Goal: Transaction & Acquisition: Download file/media

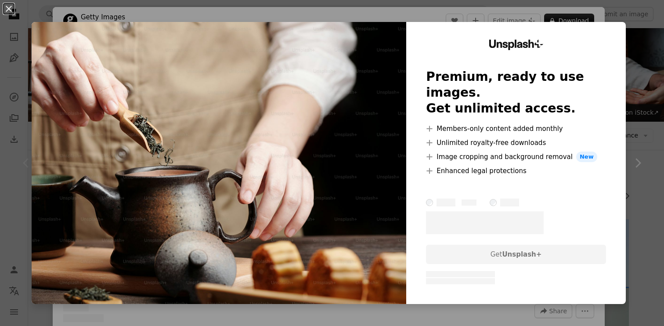
scroll to position [112, 0]
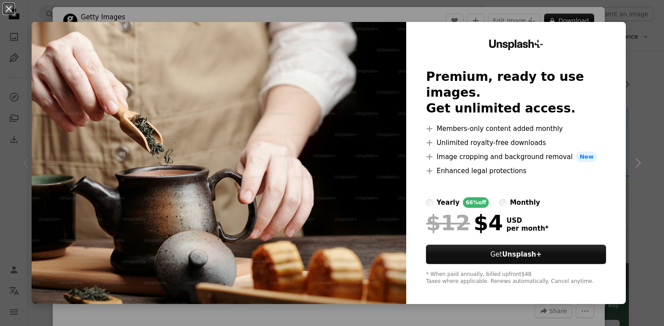
click at [634, 9] on div "An X shape Unsplash+ Premium, ready to use images. Get unlimited access. A plus…" at bounding box center [332, 163] width 664 height 326
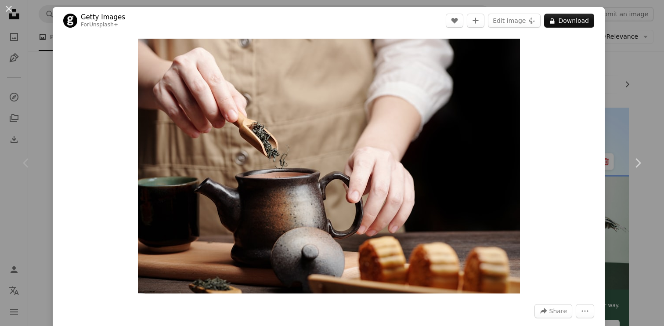
click at [645, 68] on div "An X shape Chevron left Chevron right Getty Images For Unsplash+ A heart A plus…" at bounding box center [332, 163] width 664 height 326
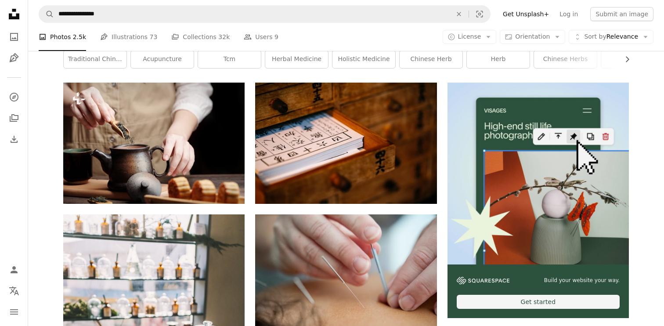
scroll to position [139, 0]
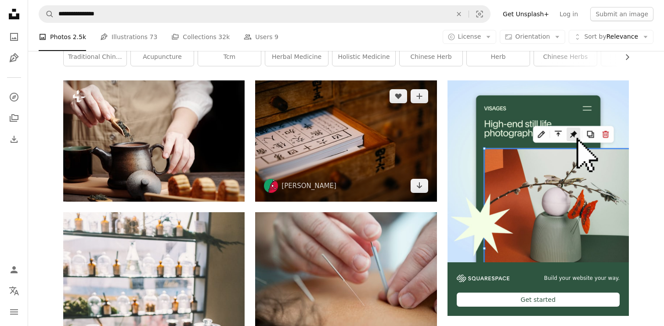
click at [376, 158] on img at bounding box center [345, 140] width 181 height 121
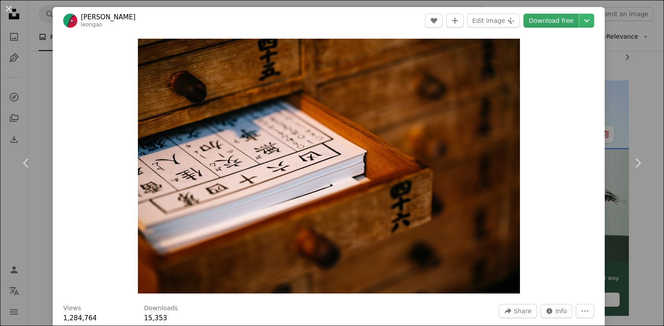
click at [553, 26] on link "Download free" at bounding box center [551, 21] width 55 height 14
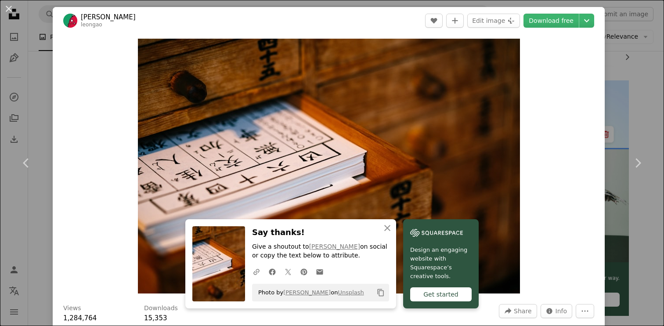
click at [644, 31] on div "An X shape Chevron left Chevron right An X shape Close Say thanks! Give a shout…" at bounding box center [332, 163] width 664 height 326
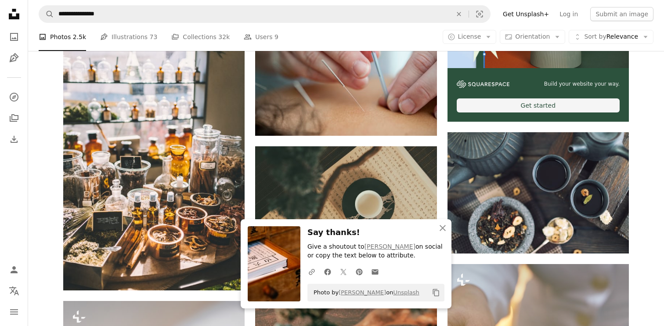
scroll to position [337, 0]
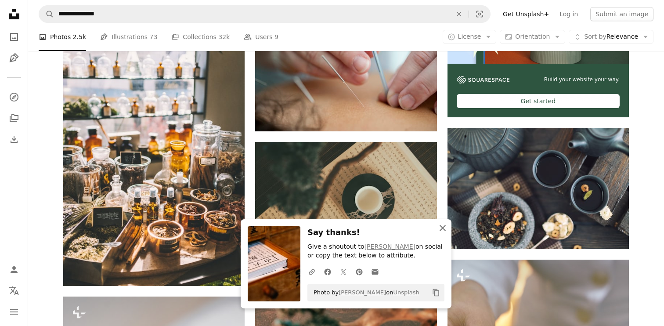
click at [444, 229] on icon "button" at bounding box center [443, 228] width 6 height 6
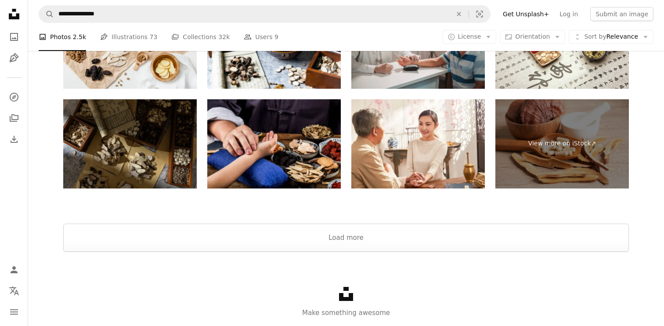
scroll to position [2078, 0]
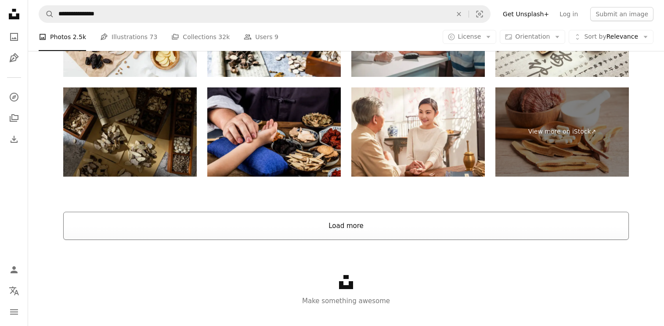
click at [350, 224] on button "Load more" at bounding box center [346, 226] width 566 height 28
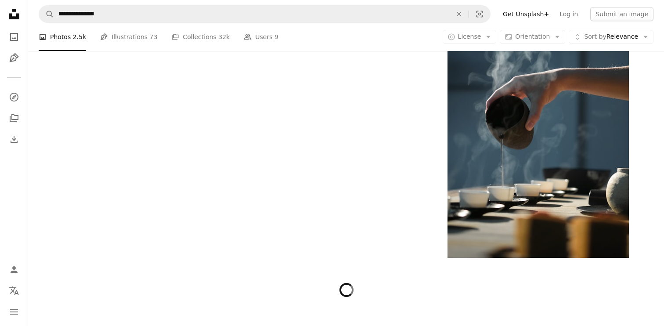
scroll to position [1546, 0]
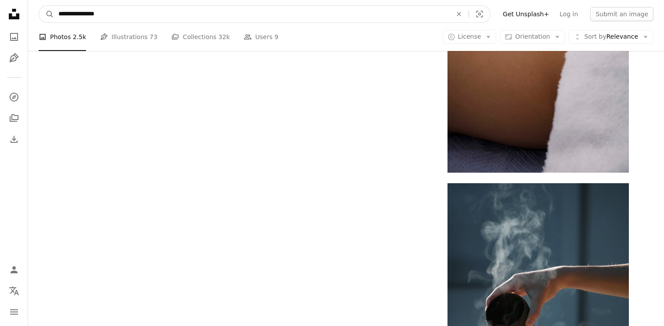
click at [145, 16] on input "**********" at bounding box center [251, 14] width 395 height 17
click at [134, 13] on input "**********" at bounding box center [251, 14] width 395 height 17
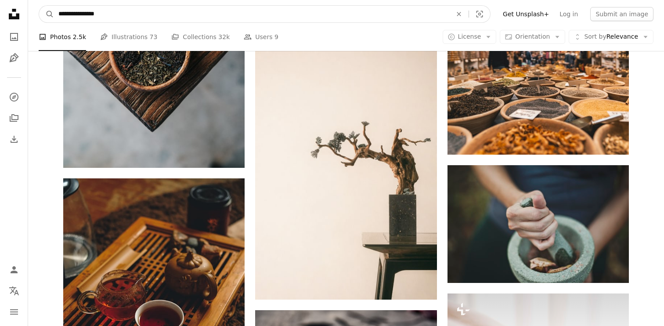
scroll to position [1159, 0]
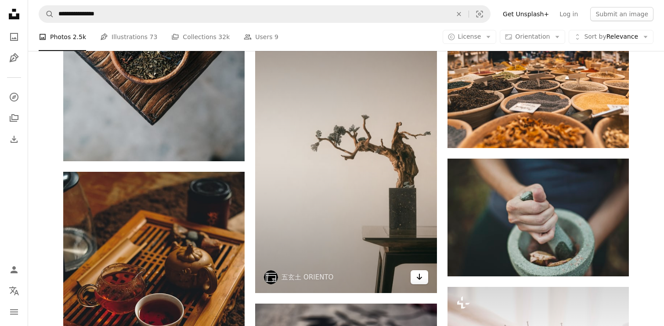
click at [420, 279] on icon "Arrow pointing down" at bounding box center [419, 277] width 7 height 11
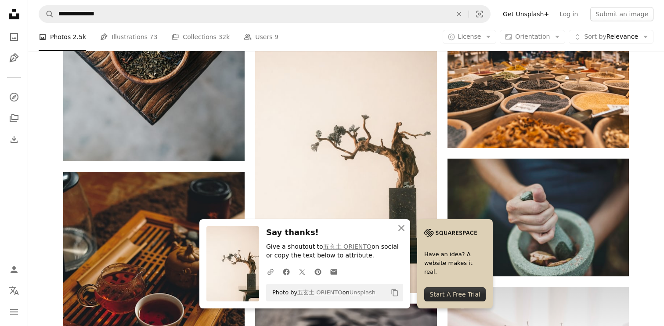
click at [456, 295] on div "Start A Free Trial" at bounding box center [455, 294] width 62 height 14
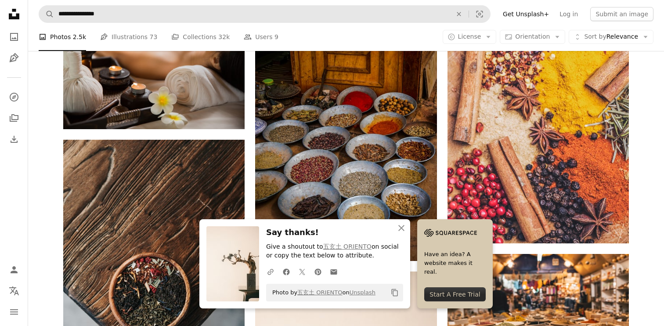
scroll to position [851, 0]
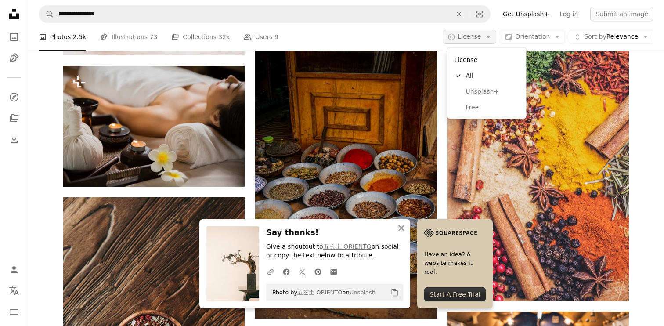
click at [482, 35] on span "License" at bounding box center [469, 36] width 23 height 7
click at [482, 113] on link "Free" at bounding box center [487, 107] width 72 height 16
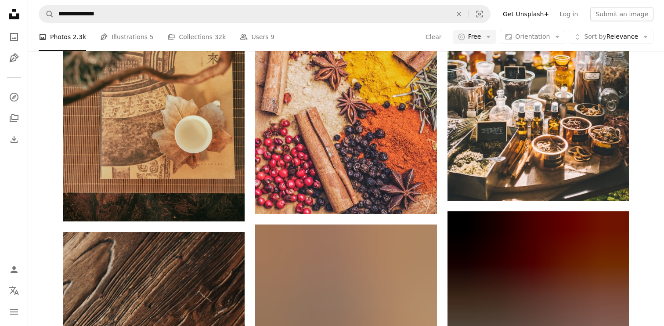
scroll to position [539, 0]
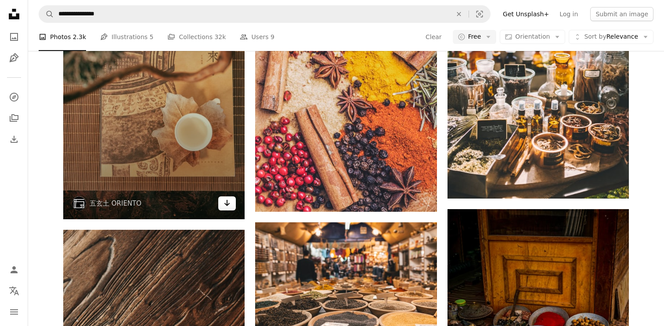
click at [233, 199] on link "Arrow pointing down" at bounding box center [227, 203] width 18 height 14
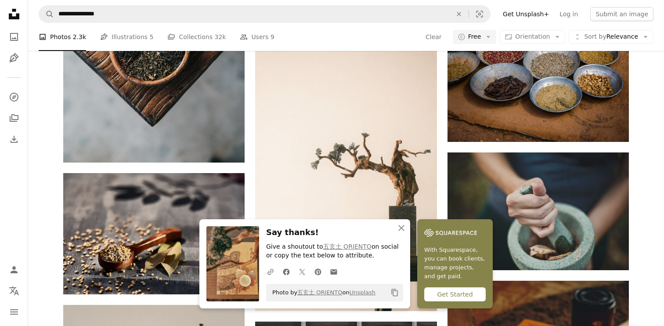
scroll to position [882, 0]
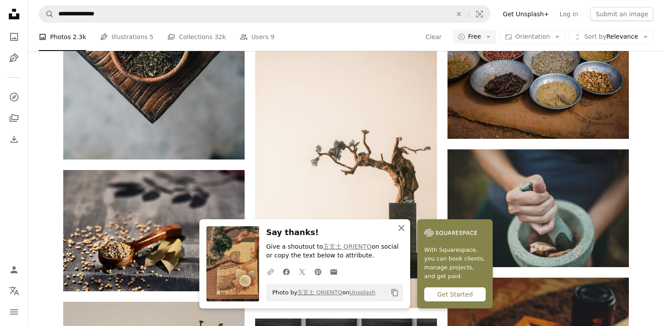
click at [403, 226] on icon "button" at bounding box center [402, 228] width 6 height 6
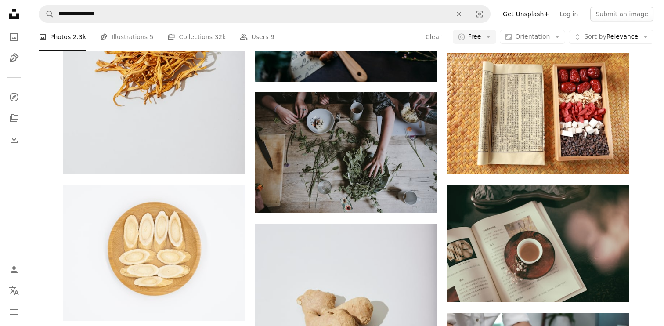
scroll to position [1634, 0]
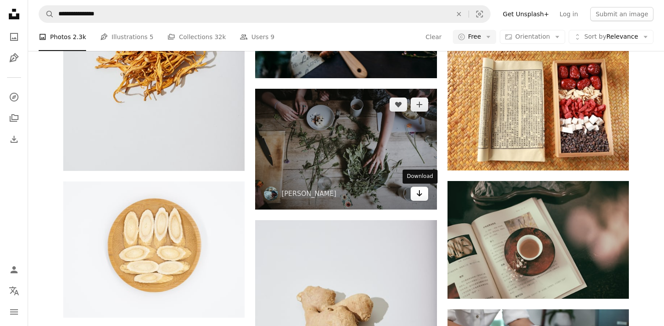
click at [416, 192] on link "Arrow pointing down" at bounding box center [420, 194] width 18 height 14
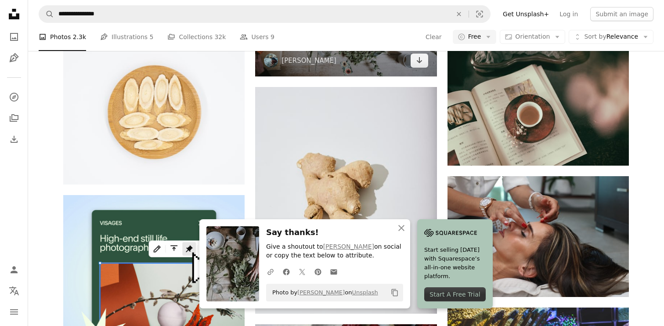
scroll to position [1771, 0]
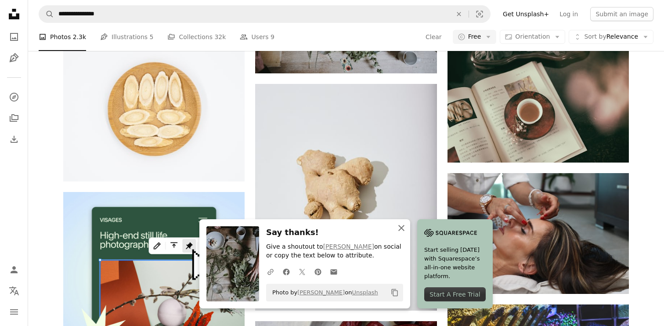
click at [402, 226] on icon "An X shape" at bounding box center [401, 228] width 11 height 11
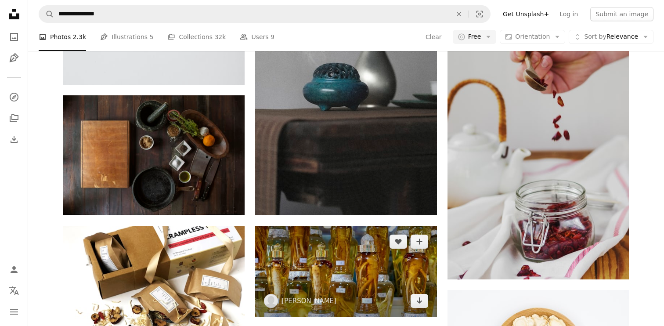
scroll to position [2371, 0]
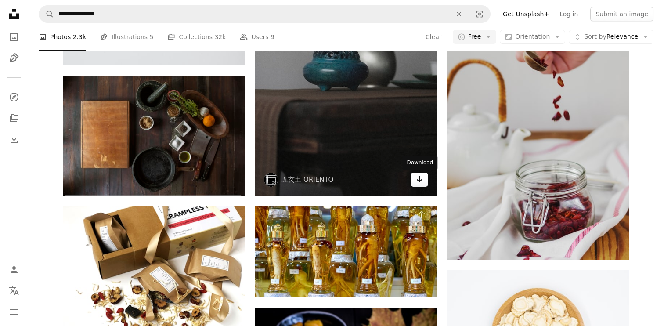
click at [419, 177] on icon "Download" at bounding box center [420, 179] width 6 height 6
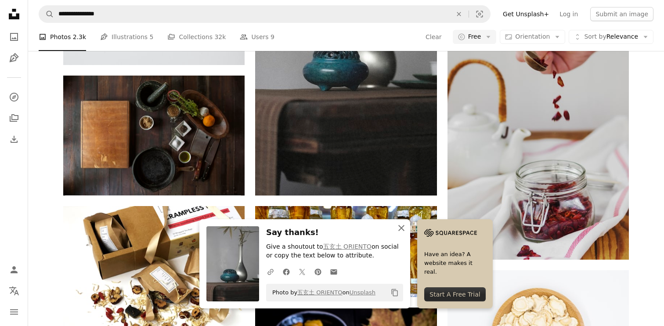
click at [400, 229] on icon "An X shape" at bounding box center [401, 228] width 11 height 11
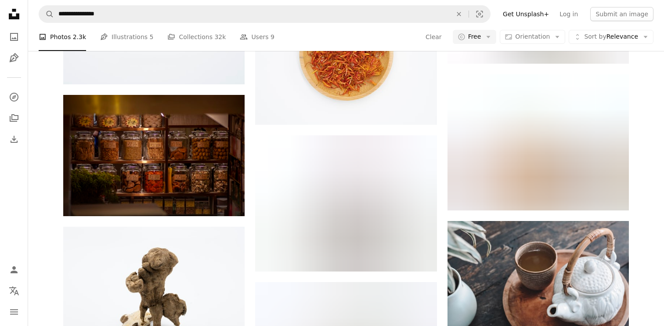
scroll to position [4609, 0]
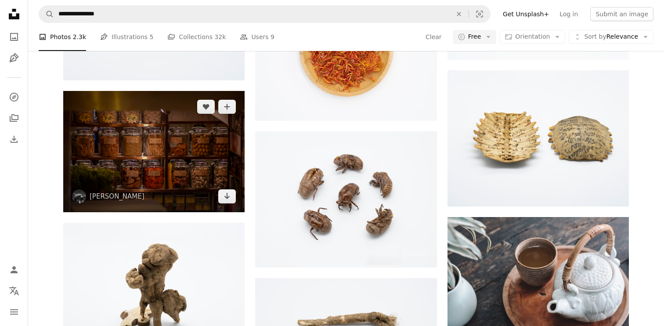
click at [192, 160] on img at bounding box center [153, 151] width 181 height 121
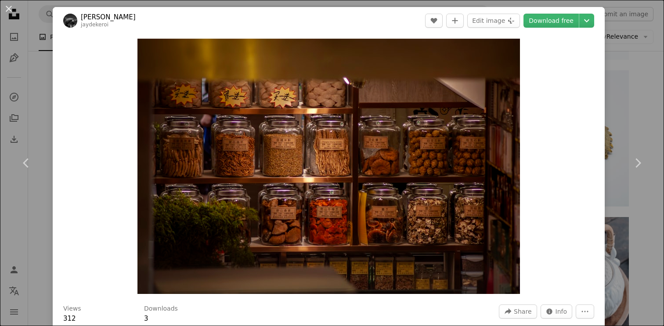
click at [634, 86] on div "An X shape Chevron left Chevron right [PERSON_NAME] jaydekeroi A heart A plus s…" at bounding box center [332, 163] width 664 height 326
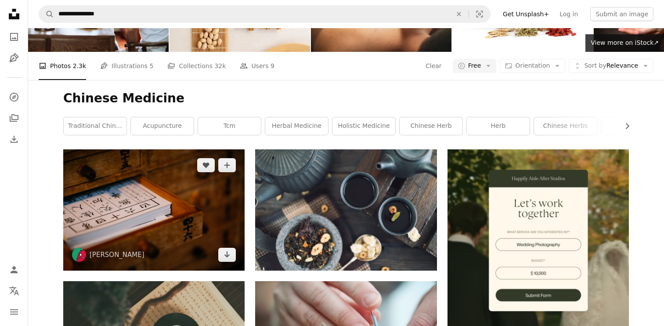
scroll to position [77, 0]
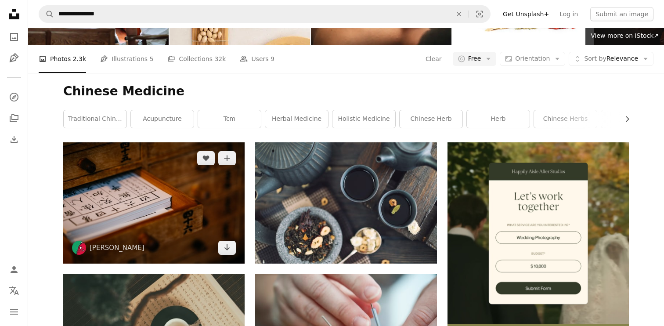
click at [167, 190] on img at bounding box center [153, 202] width 181 height 121
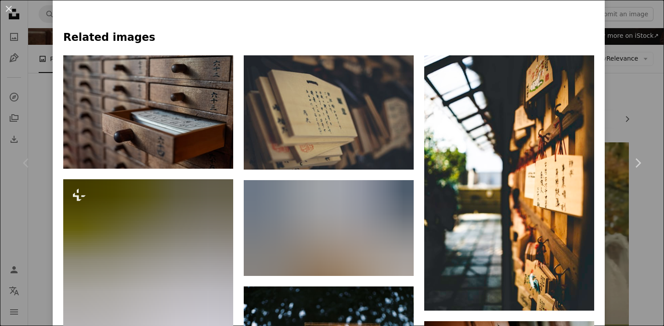
scroll to position [536, 0]
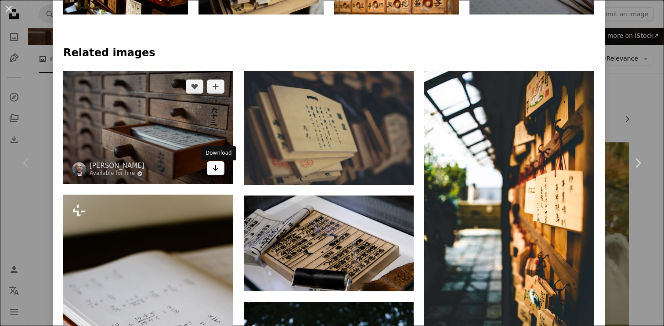
click at [216, 170] on icon "Arrow pointing down" at bounding box center [215, 168] width 7 height 11
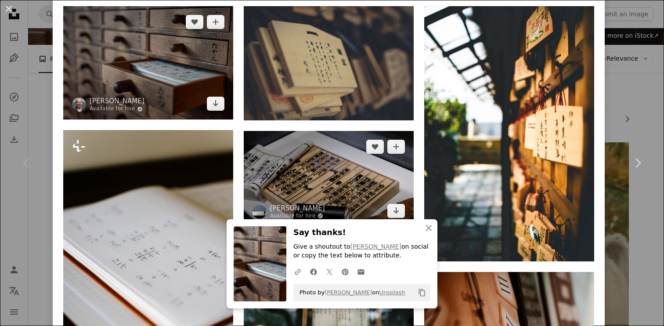
scroll to position [607, 0]
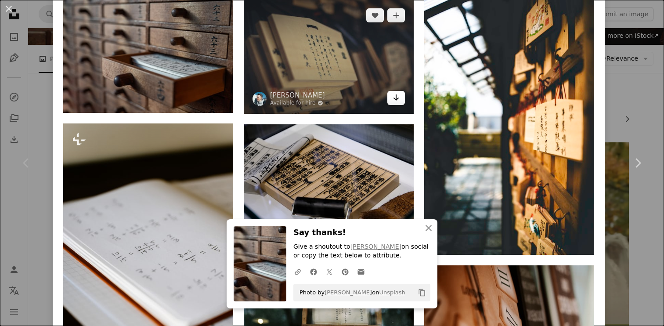
click at [399, 98] on icon "Arrow pointing down" at bounding box center [396, 97] width 7 height 11
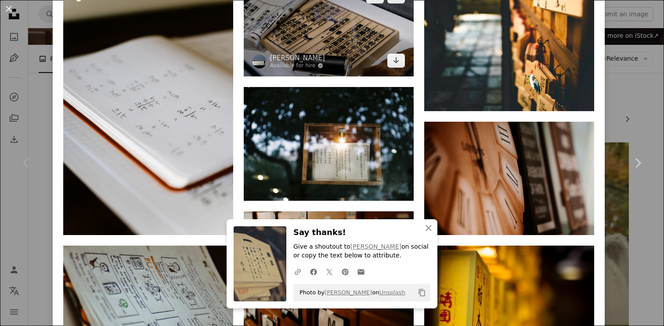
scroll to position [804, 0]
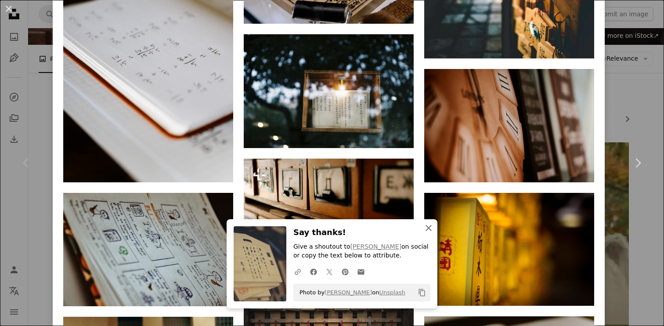
click at [429, 226] on icon "An X shape" at bounding box center [429, 228] width 11 height 11
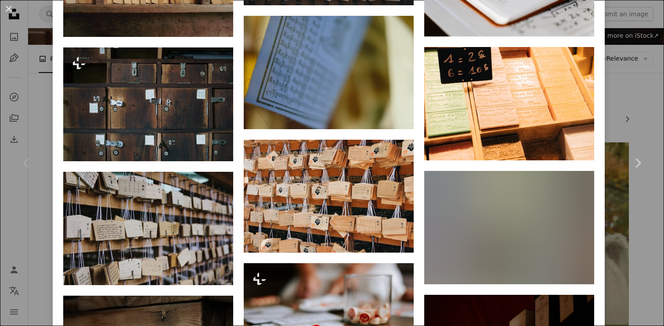
scroll to position [1194, 0]
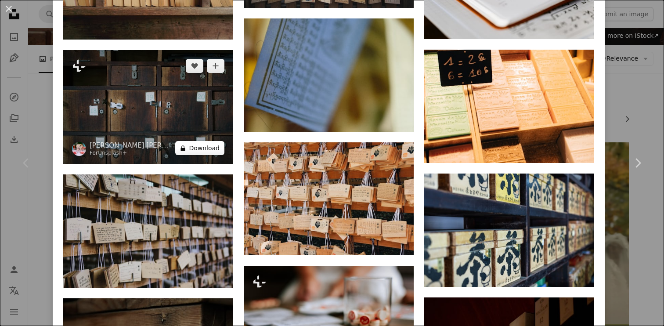
click at [211, 155] on button "A lock Download" at bounding box center [199, 148] width 49 height 14
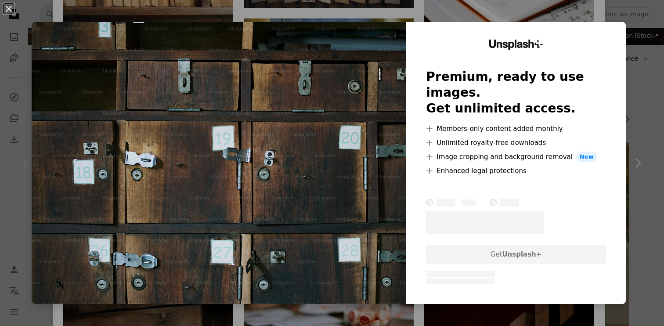
click at [596, 11] on div "An X shape Unsplash+ Premium, ready to use images. Get unlimited access. A plus…" at bounding box center [332, 163] width 664 height 326
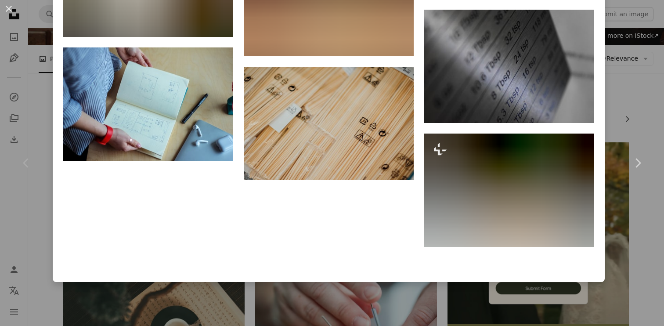
scroll to position [3422, 0]
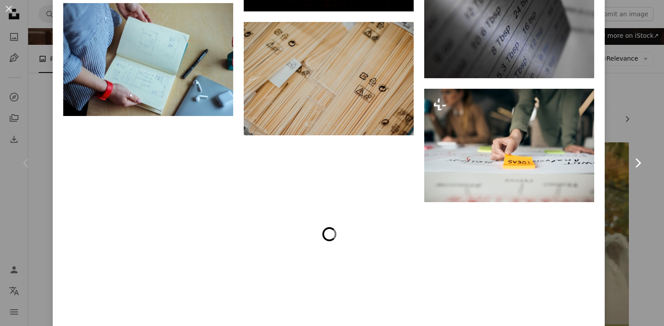
click at [632, 130] on link "Chevron right" at bounding box center [638, 163] width 53 height 84
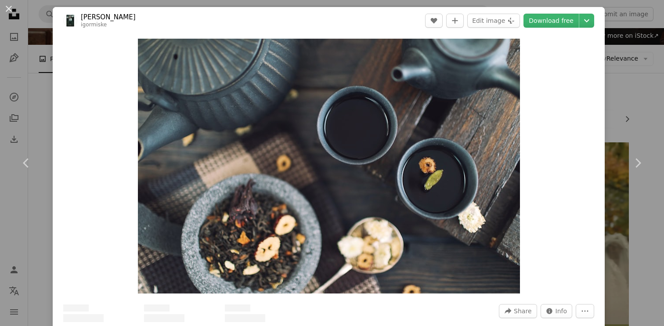
click at [642, 70] on div "An X shape Chevron left Chevron right [PERSON_NAME] igormiske A heart A plus si…" at bounding box center [332, 163] width 664 height 326
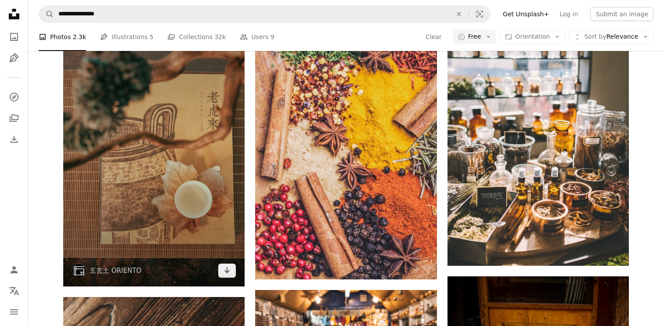
scroll to position [475, 0]
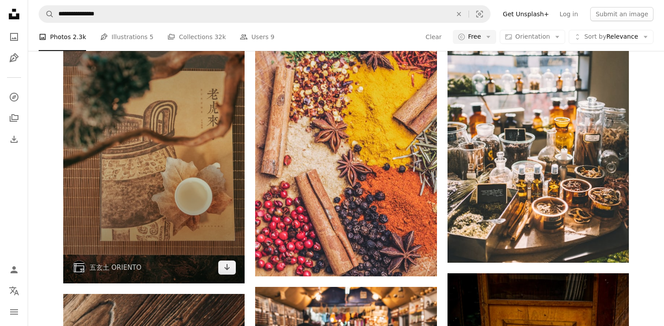
click at [199, 189] on img at bounding box center [153, 141] width 181 height 286
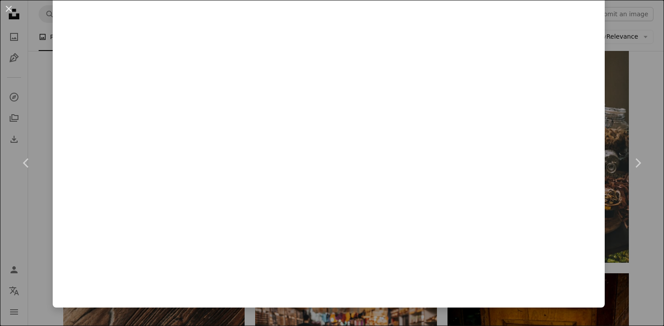
scroll to position [2312, 0]
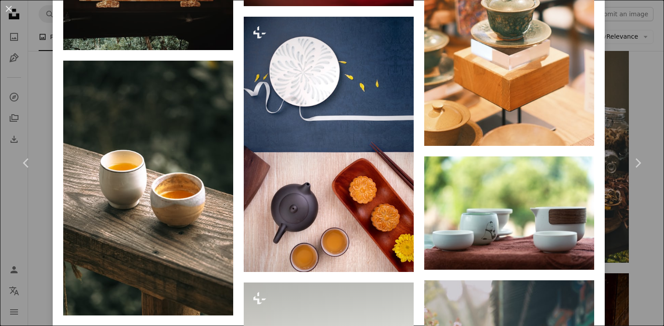
click at [633, 81] on div "An X shape Chevron left Chevron right 五玄土 ORIENTO oriento A heart A plus sign E…" at bounding box center [332, 163] width 664 height 326
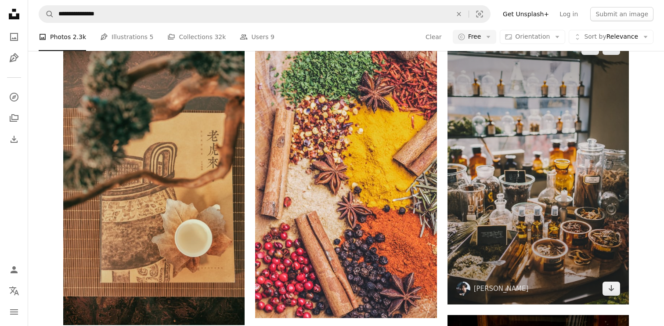
scroll to position [358, 0]
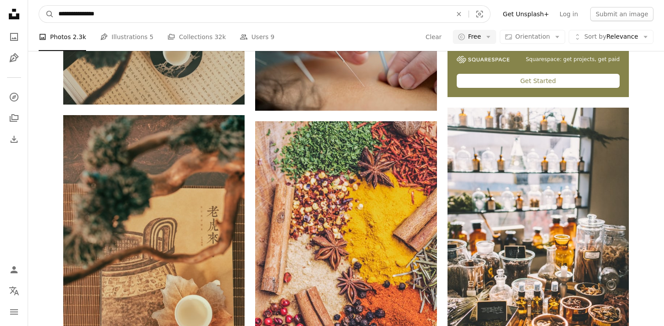
click at [153, 17] on input "**********" at bounding box center [251, 14] width 395 height 17
paste input "********"
type input "********"
click button "A magnifying glass" at bounding box center [46, 14] width 15 height 17
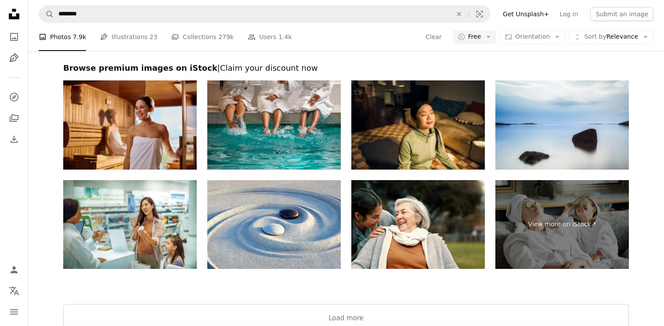
scroll to position [1585, 0]
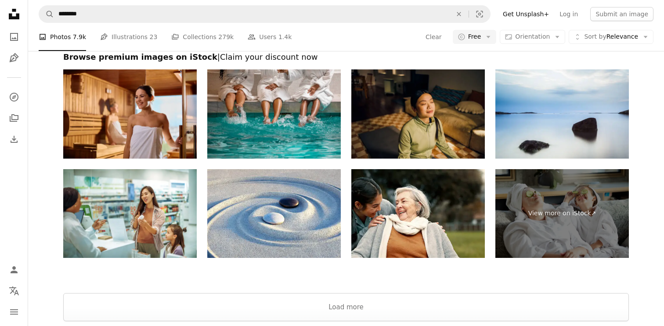
click at [412, 109] on img at bounding box center [418, 113] width 134 height 89
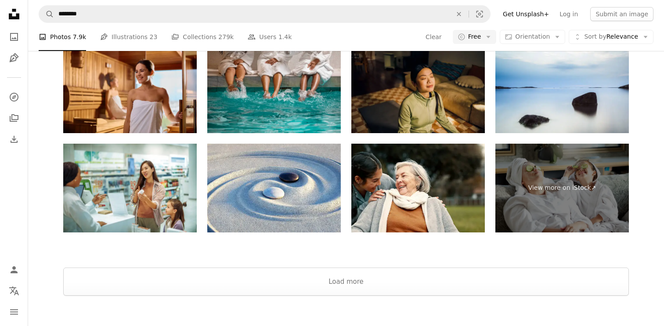
scroll to position [1612, 0]
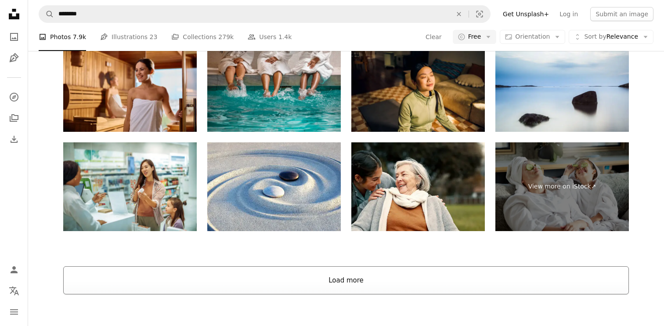
click at [341, 279] on button "Load more" at bounding box center [346, 280] width 566 height 28
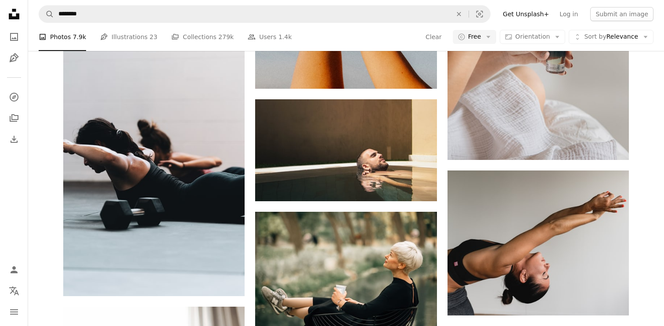
scroll to position [5064, 0]
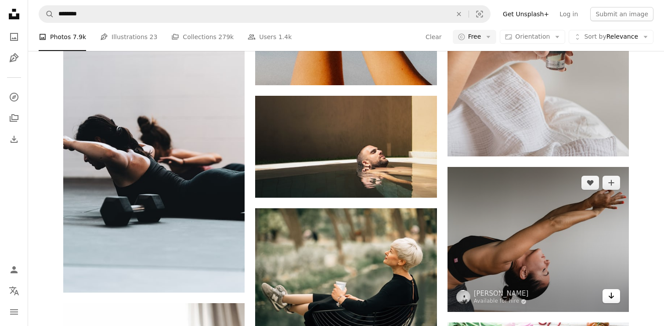
click at [607, 293] on link "Arrow pointing down" at bounding box center [612, 296] width 18 height 14
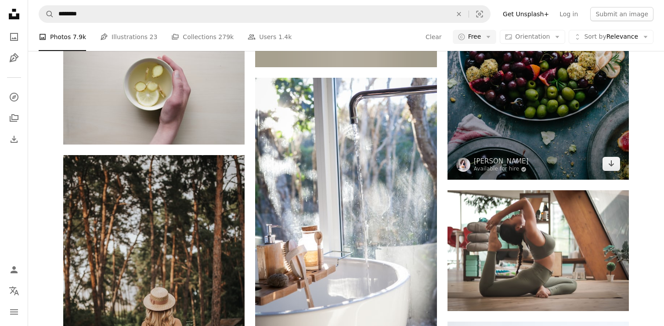
scroll to position [7574, 0]
